Goal: Information Seeking & Learning: Learn about a topic

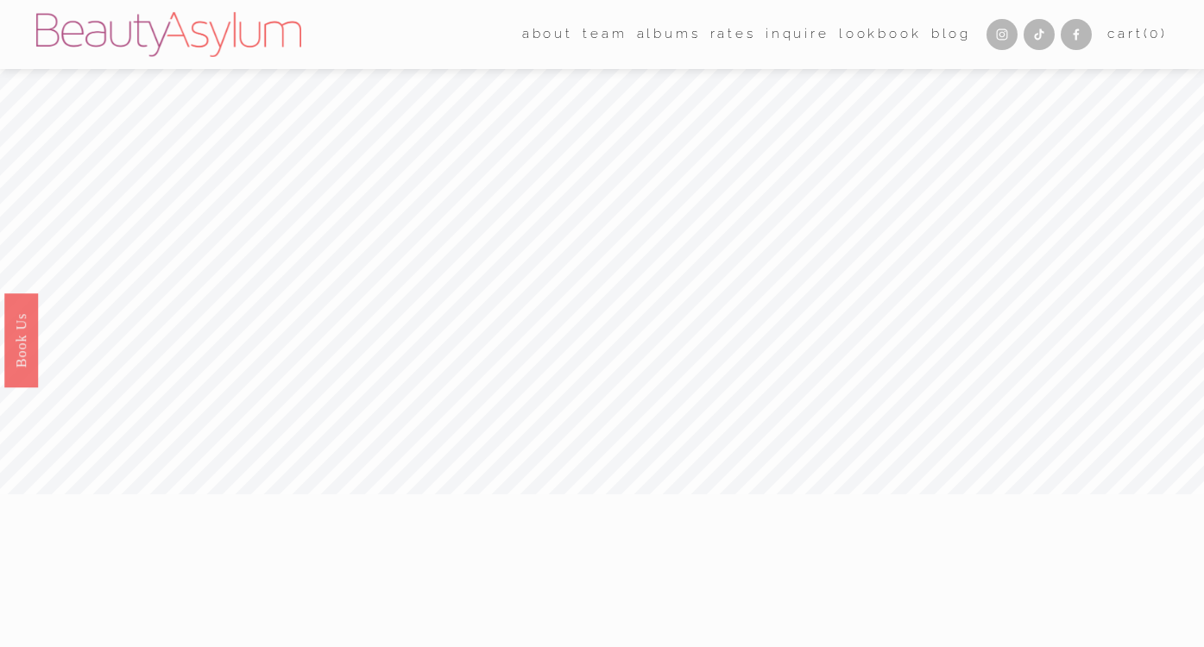
click at [699, 44] on nav "about Career Meet Jessica Press team Atlanta Charlotte Charleston Destination" at bounding box center [746, 35] width 449 height 27
click at [710, 41] on link "Rates" at bounding box center [733, 35] width 46 height 27
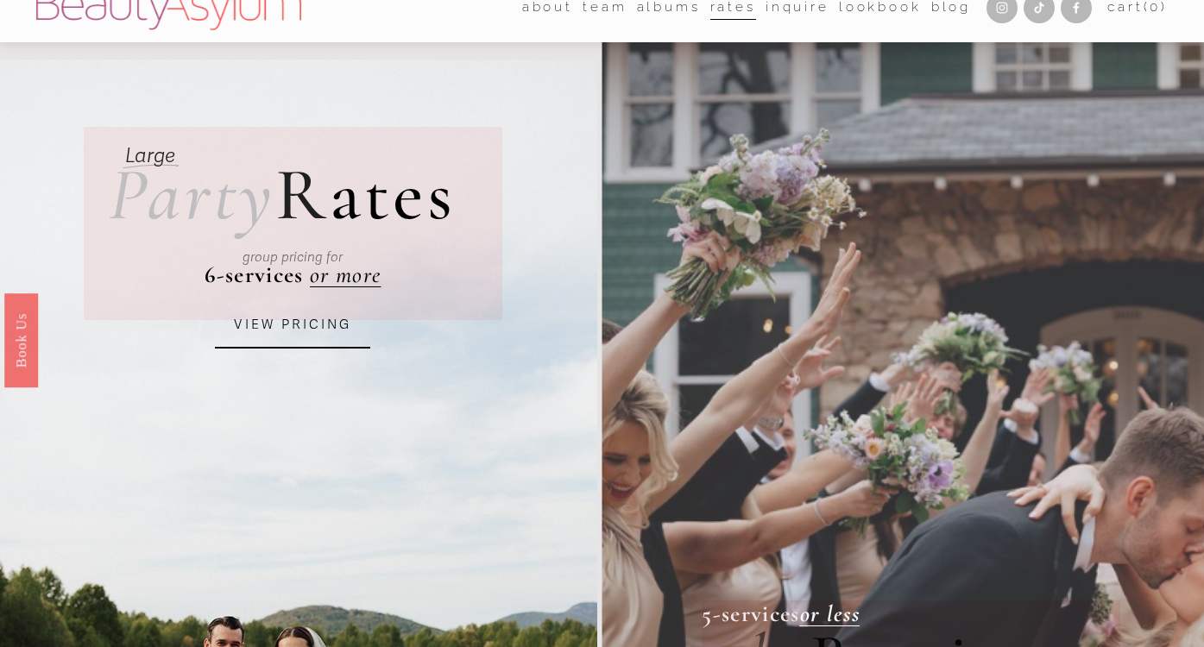
scroll to position [18, 0]
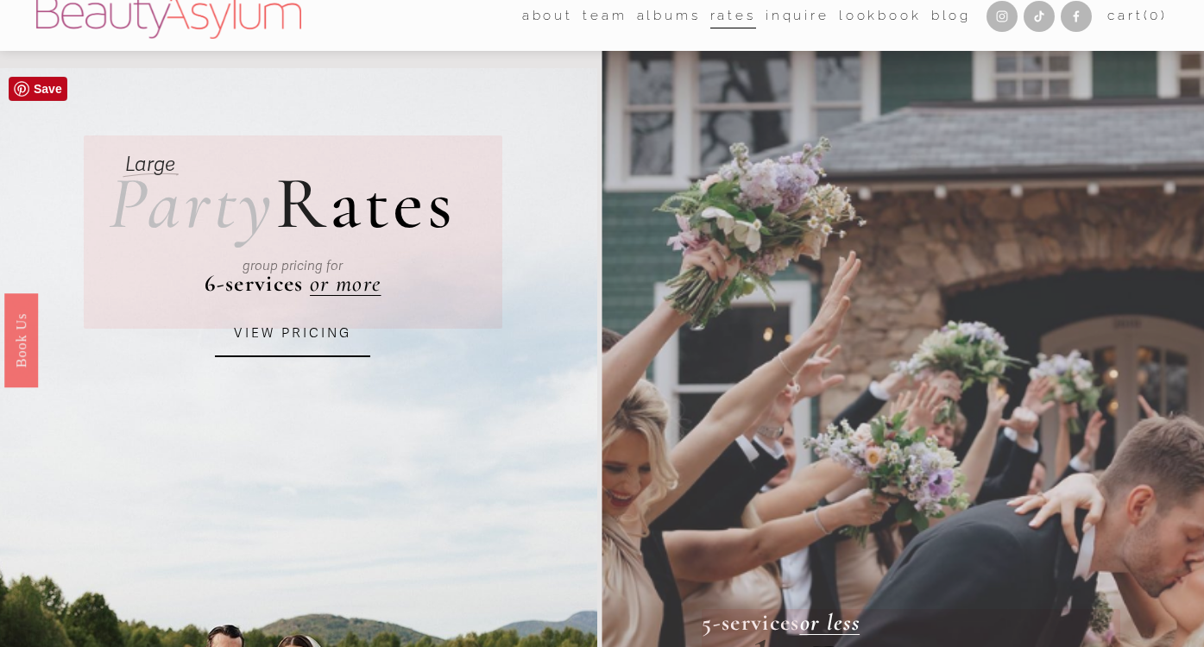
click at [366, 286] on div "group pricing for" at bounding box center [293, 266] width 324 height 58
click at [363, 296] on em "or more" at bounding box center [345, 283] width 71 height 28
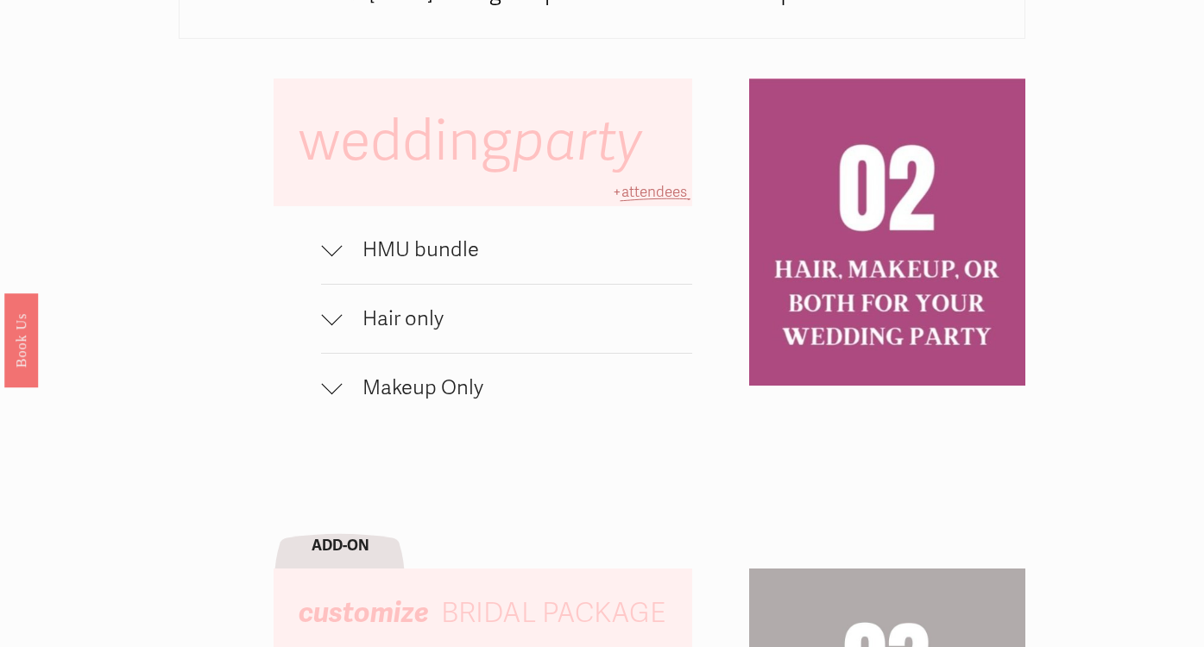
scroll to position [1054, 0]
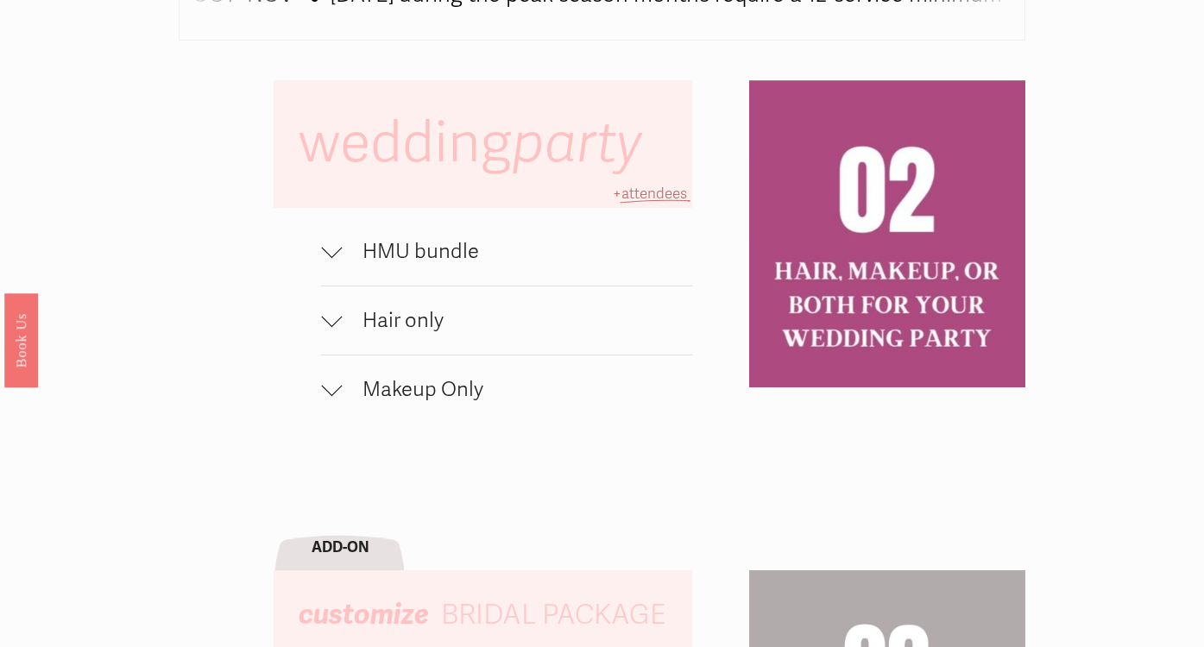
click at [415, 318] on span "Hair only" at bounding box center [517, 320] width 350 height 25
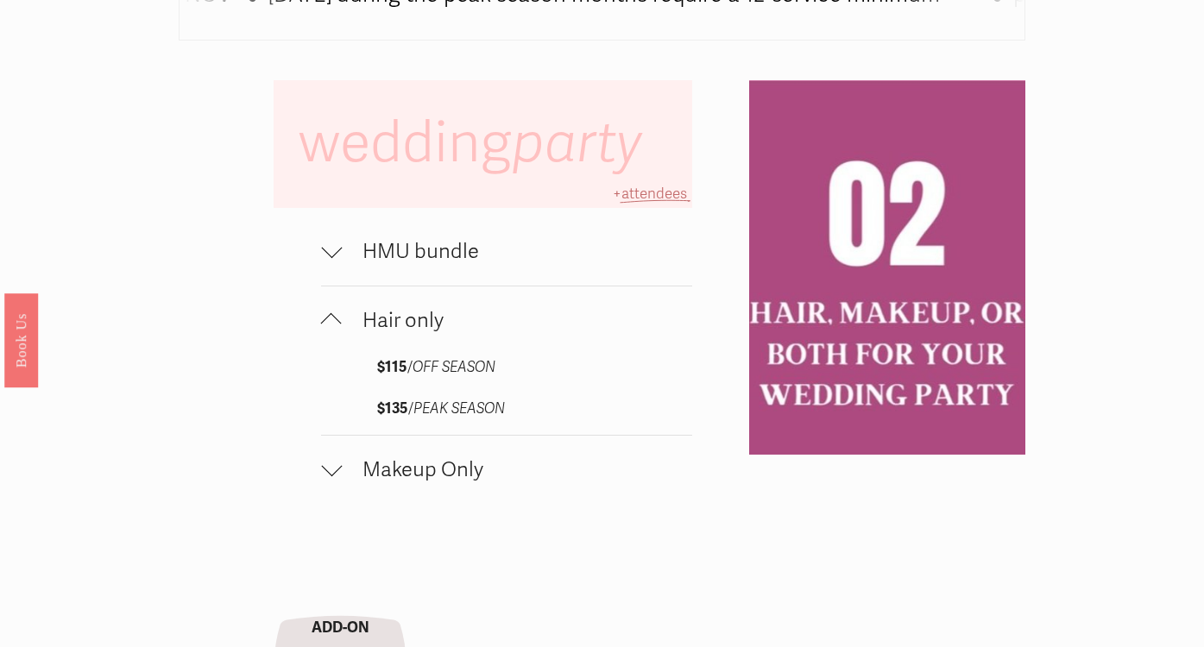
click at [646, 198] on span "attendees" at bounding box center [654, 194] width 66 height 18
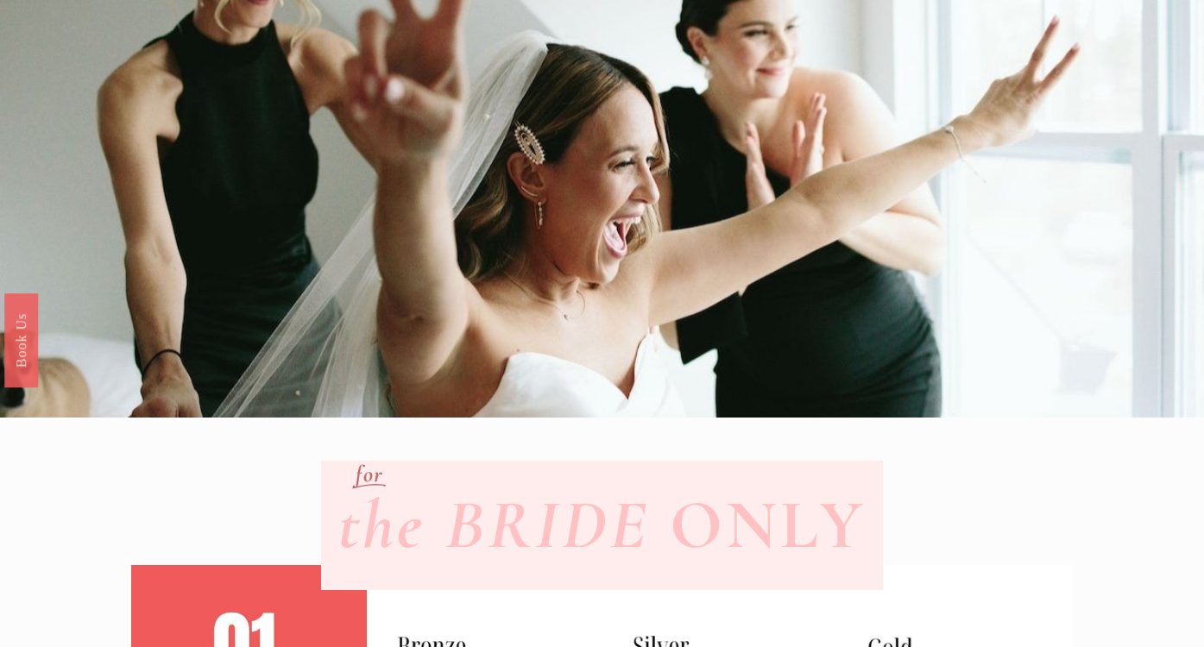
scroll to position [0, 0]
